Goal: Task Accomplishment & Management: Use online tool/utility

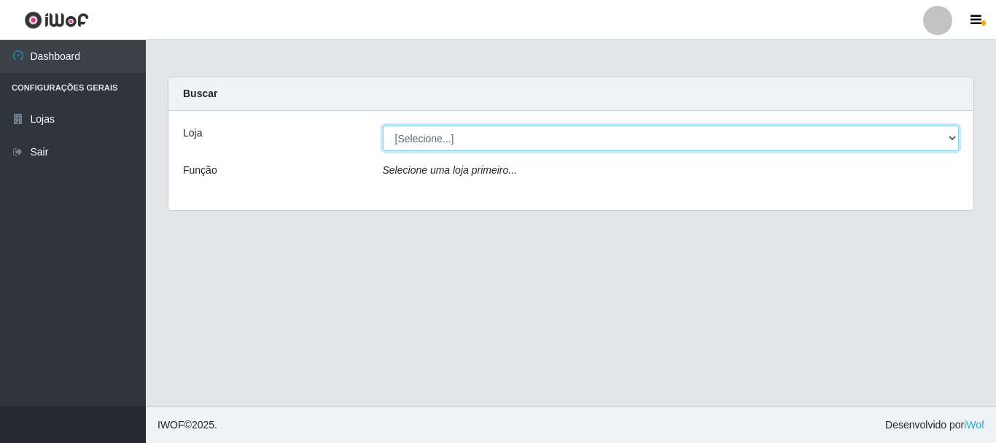
click at [950, 139] on select "[Selecione...] Nordestão - Alecrim" at bounding box center [671, 138] width 577 height 26
select select "453"
click at [383, 125] on select "[Selecione...] Nordestão - Alecrim" at bounding box center [671, 138] width 577 height 26
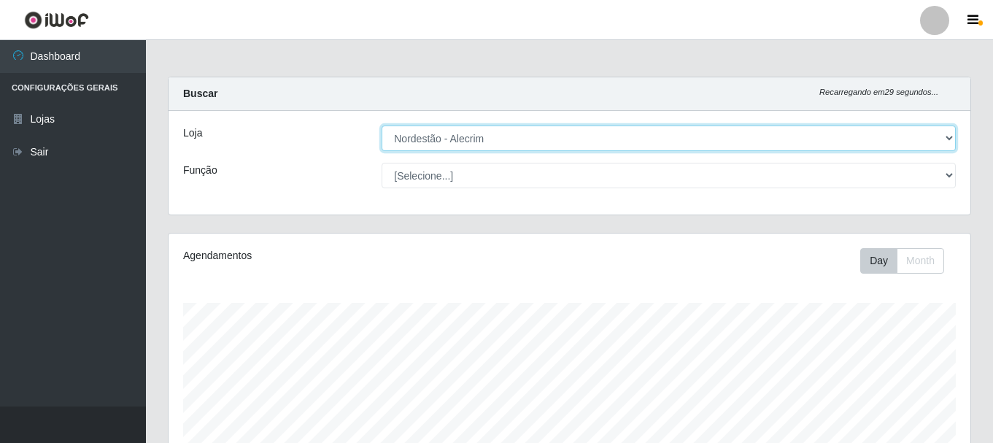
scroll to position [303, 802]
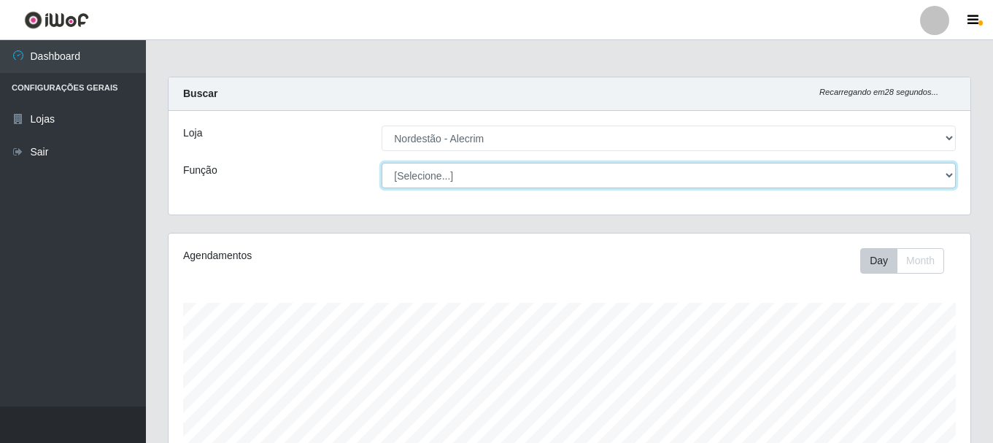
click at [951, 175] on select "[Selecione...] Embalador Embalador + Embalador ++" at bounding box center [669, 176] width 574 height 26
select select "70"
click at [382, 163] on select "[Selecione...] Embalador Embalador + Embalador ++" at bounding box center [669, 176] width 574 height 26
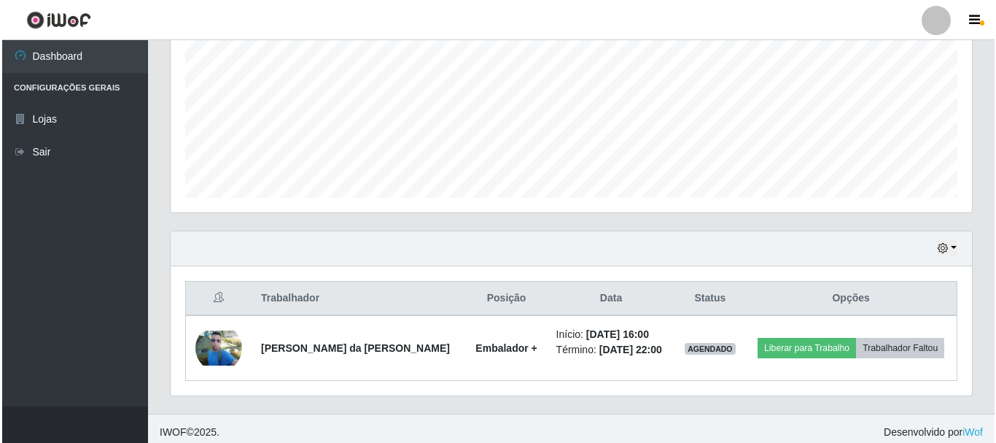
scroll to position [331, 0]
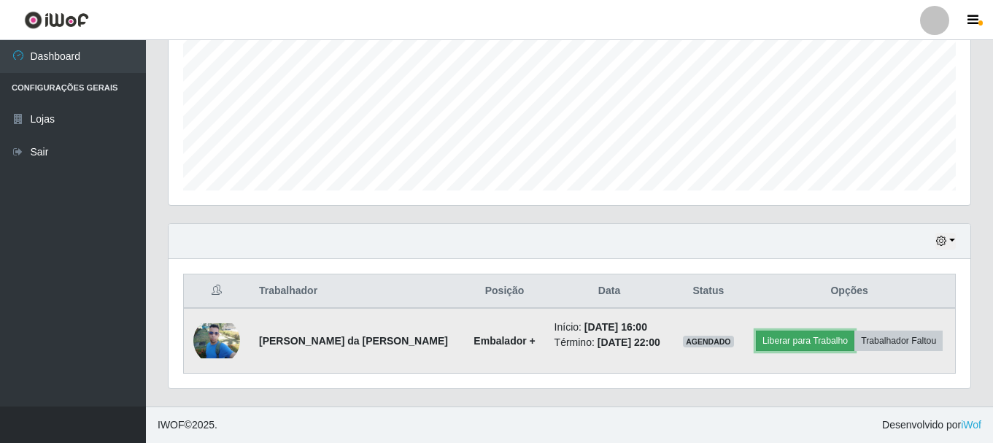
click at [805, 344] on button "Liberar para Trabalho" at bounding box center [805, 340] width 98 height 20
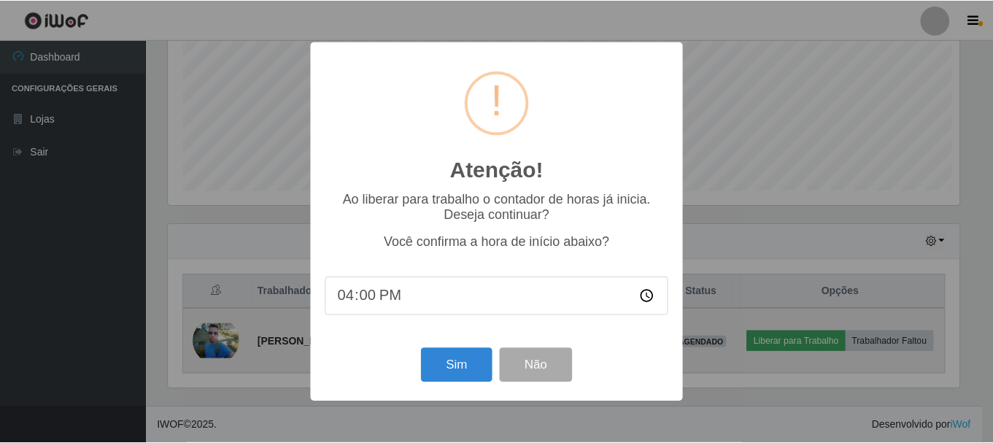
scroll to position [303, 794]
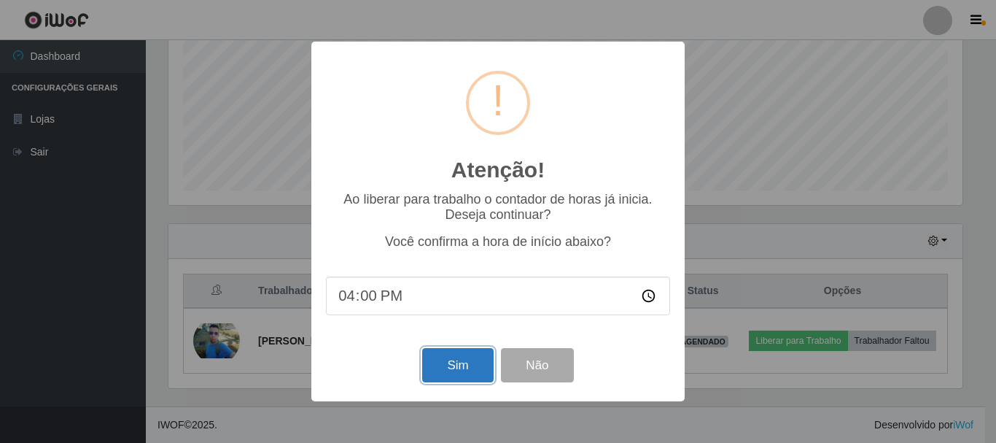
click at [469, 365] on button "Sim" at bounding box center [457, 365] width 71 height 34
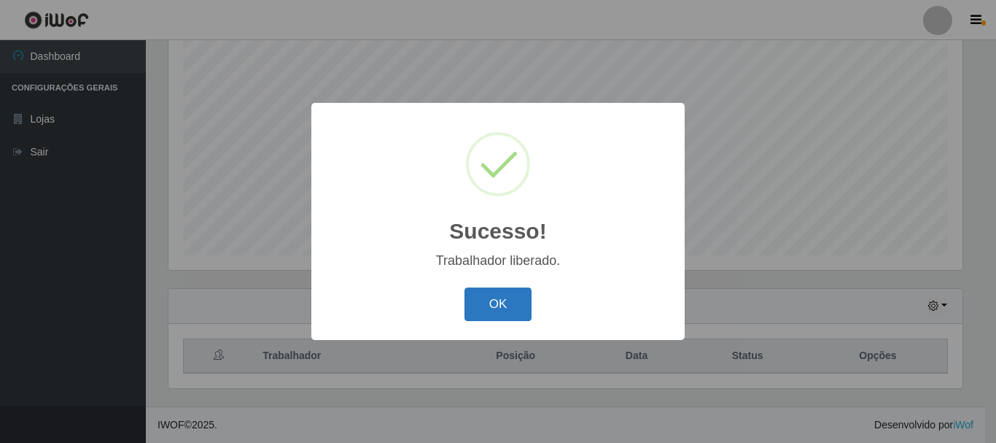
click at [500, 301] on button "OK" at bounding box center [499, 304] width 68 height 34
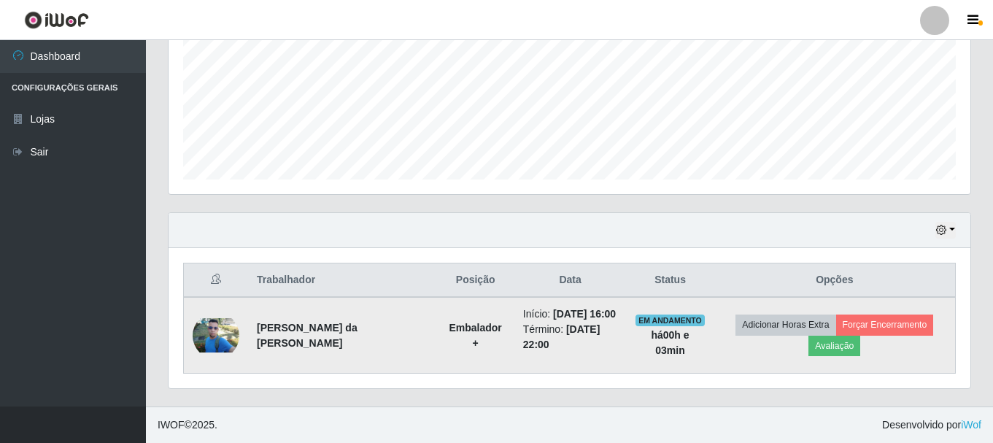
scroll to position [357, 0]
